Goal: Task Accomplishment & Management: Use online tool/utility

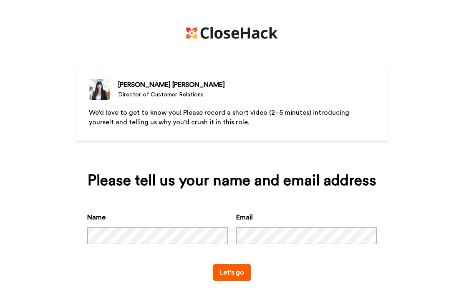
scroll to position [15, 0]
click at [241, 274] on button "Let's go" at bounding box center [232, 272] width 38 height 17
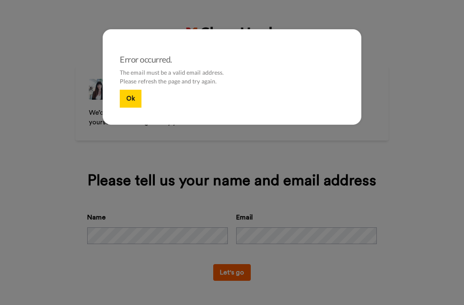
click at [133, 96] on button "Ok" at bounding box center [131, 99] width 22 height 18
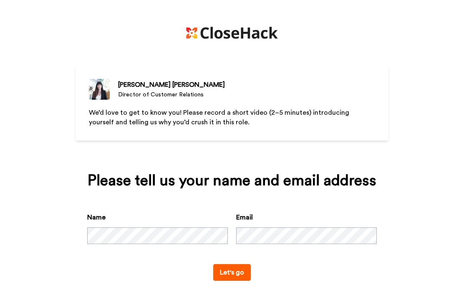
click at [234, 274] on button "Let's go" at bounding box center [232, 272] width 38 height 17
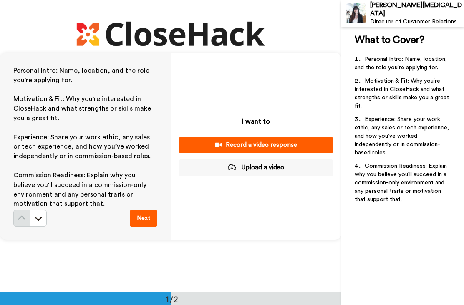
click at [321, 139] on button "Record a video response" at bounding box center [256, 145] width 154 height 16
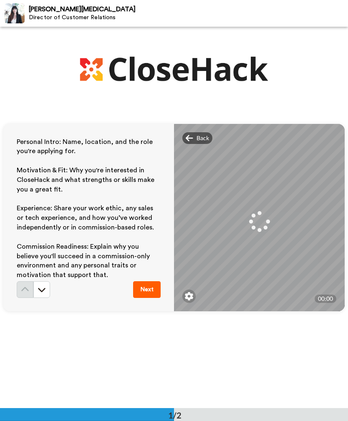
click at [43, 292] on icon at bounding box center [42, 290] width 8 height 8
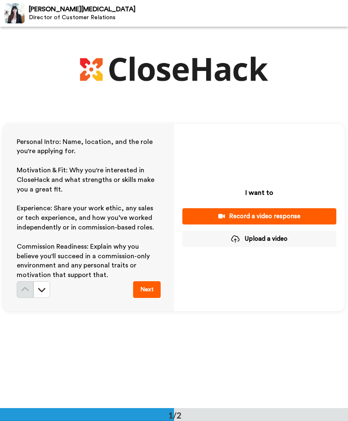
click at [303, 218] on div "Record a video response" at bounding box center [259, 216] width 141 height 9
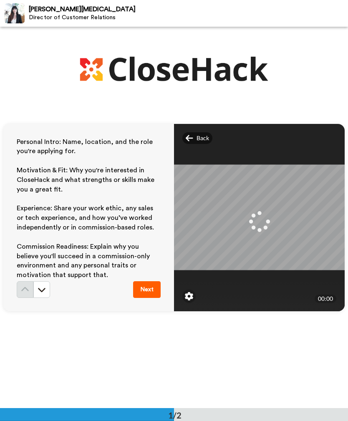
click at [265, 216] on icon at bounding box center [259, 221] width 21 height 21
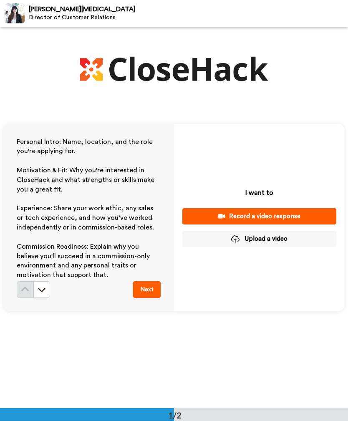
click at [304, 213] on div "Record a video response" at bounding box center [259, 216] width 141 height 9
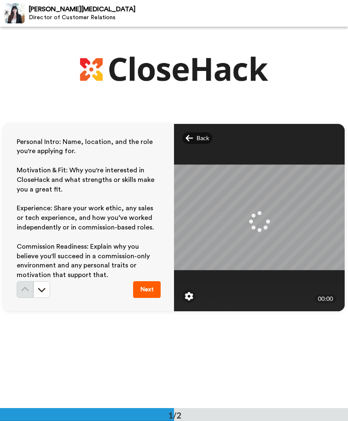
click at [195, 292] on div at bounding box center [189, 296] width 13 height 13
click at [192, 292] on img at bounding box center [189, 296] width 8 height 8
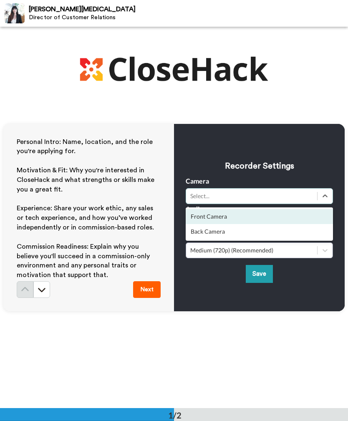
click at [279, 216] on div "Front Camera" at bounding box center [259, 216] width 147 height 15
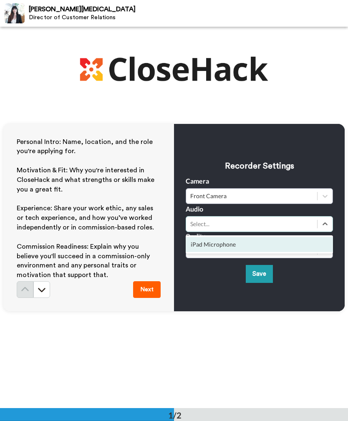
click at [274, 246] on div "iPad Microphone" at bounding box center [259, 244] width 147 height 15
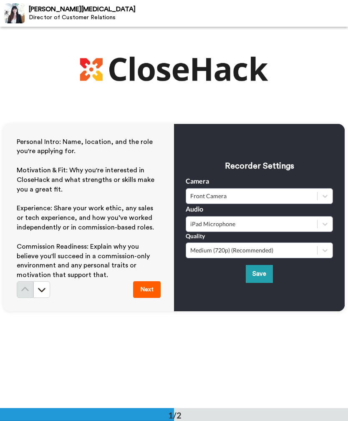
click at [264, 272] on button "Save" at bounding box center [259, 274] width 27 height 18
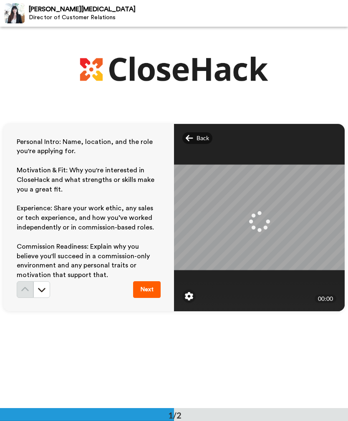
click at [191, 143] on div "Back" at bounding box center [198, 138] width 30 height 12
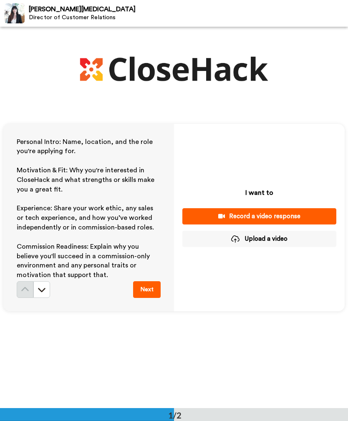
click at [278, 215] on div "Record a video response" at bounding box center [259, 216] width 141 height 9
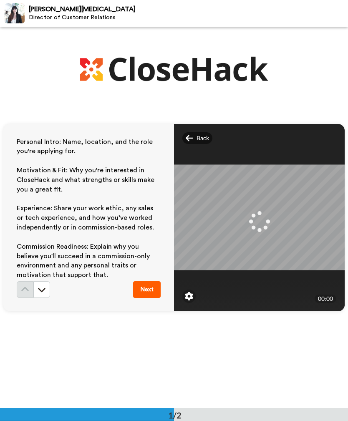
click at [186, 142] on div "Back" at bounding box center [198, 138] width 30 height 12
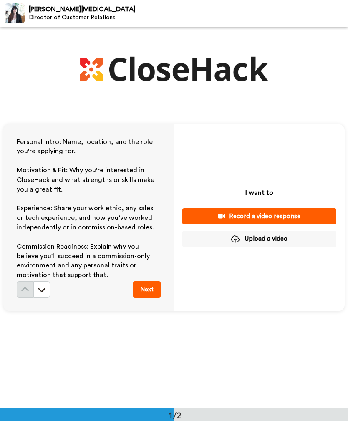
click at [233, 233] on button "Upload a video" at bounding box center [260, 239] width 154 height 16
click at [292, 214] on div "Record a video response" at bounding box center [259, 216] width 141 height 9
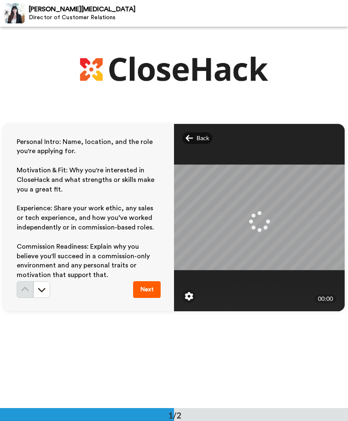
click at [193, 138] on div "Back" at bounding box center [198, 138] width 30 height 12
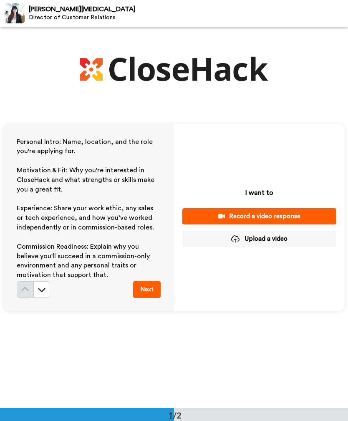
click at [294, 216] on div "Record a video response" at bounding box center [259, 216] width 141 height 9
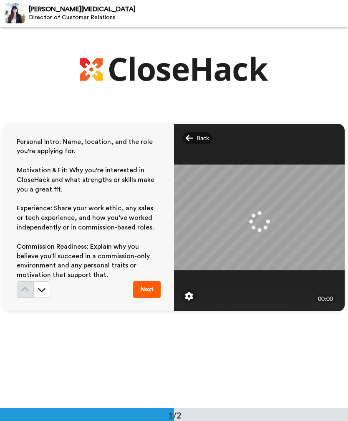
click at [197, 139] on span "Back" at bounding box center [203, 138] width 13 height 8
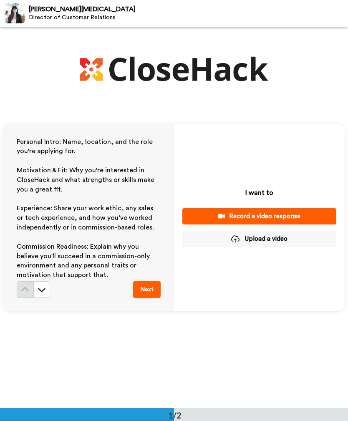
click at [305, 217] on div "Record a video response" at bounding box center [259, 216] width 141 height 9
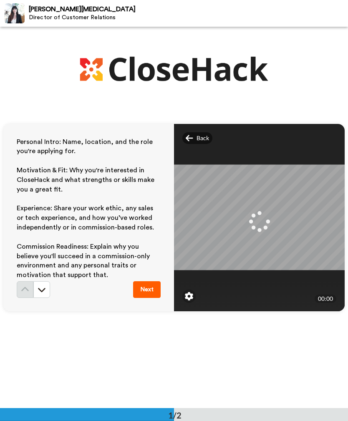
click at [189, 140] on icon at bounding box center [190, 138] width 8 height 8
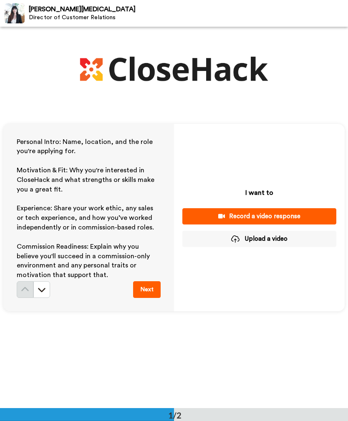
click at [297, 218] on div "Record a video response" at bounding box center [259, 216] width 141 height 9
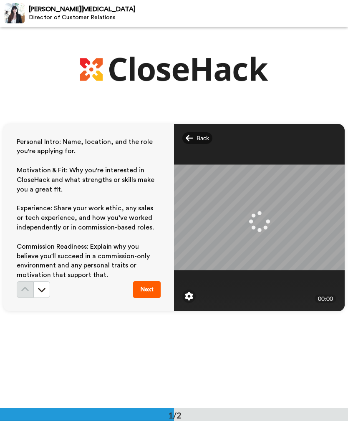
click at [193, 138] on icon at bounding box center [189, 138] width 7 height 6
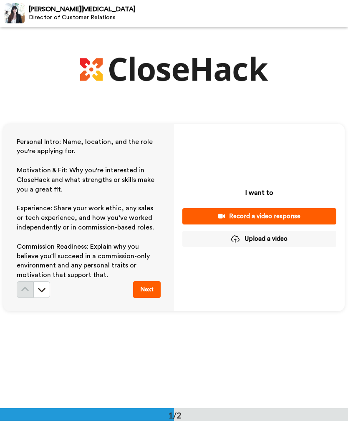
click at [225, 218] on div "Record a video response" at bounding box center [259, 216] width 141 height 9
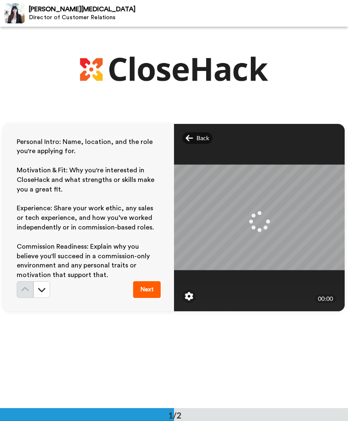
click at [194, 141] on div "Back" at bounding box center [198, 138] width 30 height 12
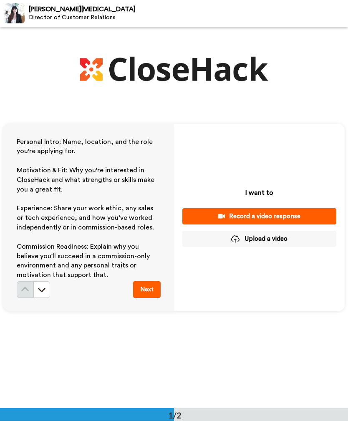
click at [230, 216] on div "Record a video response" at bounding box center [259, 216] width 141 height 9
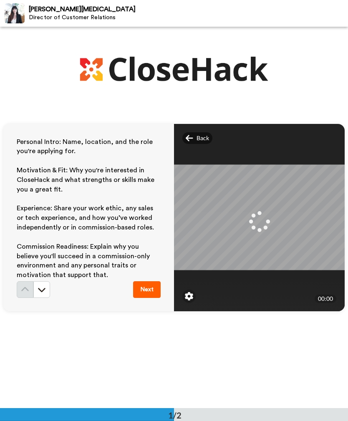
click at [194, 140] on div "Back" at bounding box center [198, 138] width 30 height 12
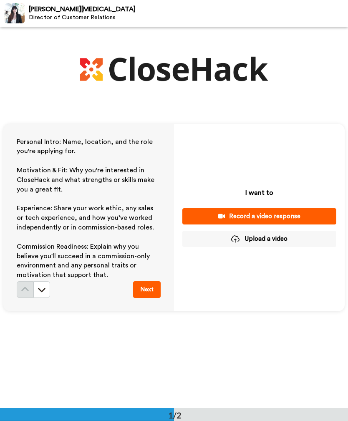
click at [227, 218] on div "Record a video response" at bounding box center [259, 216] width 141 height 9
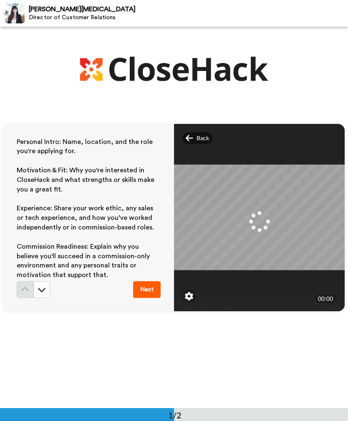
click at [191, 293] on img at bounding box center [189, 296] width 8 height 8
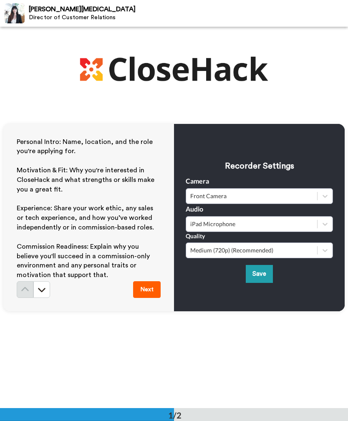
click at [251, 267] on button "Save" at bounding box center [259, 274] width 27 height 18
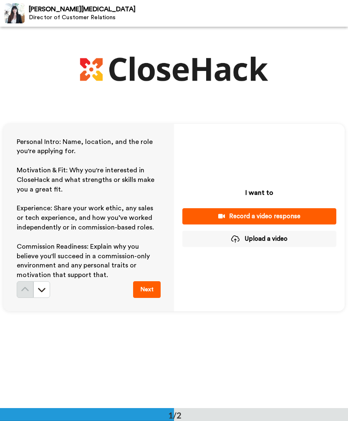
click at [298, 238] on button "Upload a video" at bounding box center [260, 239] width 154 height 16
click at [271, 233] on button "Upload a video" at bounding box center [260, 239] width 154 height 16
click at [276, 241] on button "Upload a video" at bounding box center [260, 239] width 154 height 16
click at [272, 217] on div "Record a video response" at bounding box center [259, 216] width 141 height 9
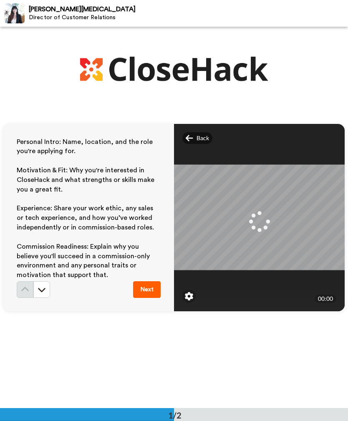
click at [195, 141] on div "Back" at bounding box center [198, 138] width 30 height 12
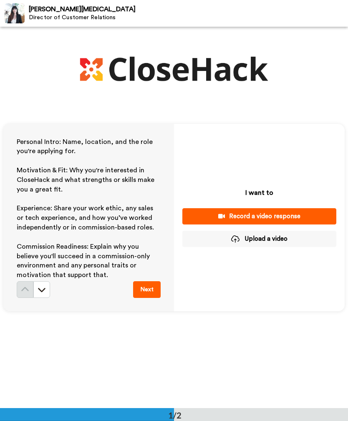
click at [295, 240] on button "Upload a video" at bounding box center [260, 239] width 154 height 16
click at [295, 219] on div "Record a video response" at bounding box center [259, 216] width 141 height 9
click at [271, 240] on button "Upload a video" at bounding box center [260, 239] width 154 height 16
click at [276, 218] on div "Record a video response" at bounding box center [259, 216] width 141 height 9
